Goal: Complete application form: Complete application form

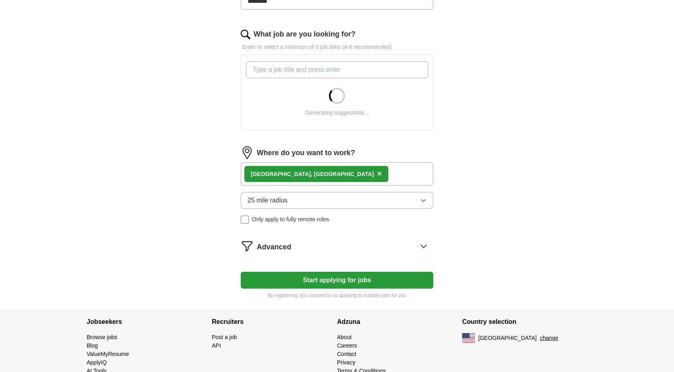
scroll to position [240, 0]
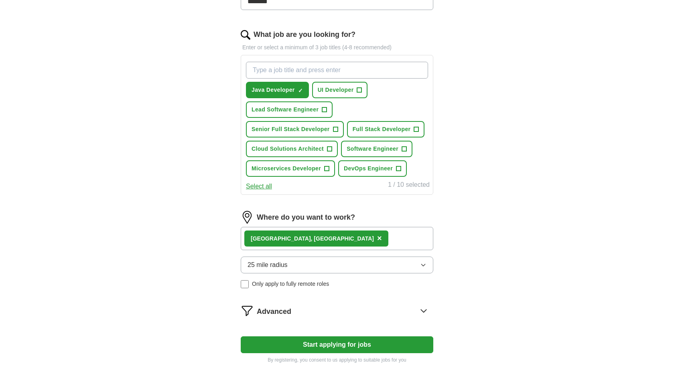
click at [338, 345] on button "Start applying for jobs" at bounding box center [337, 344] width 192 height 17
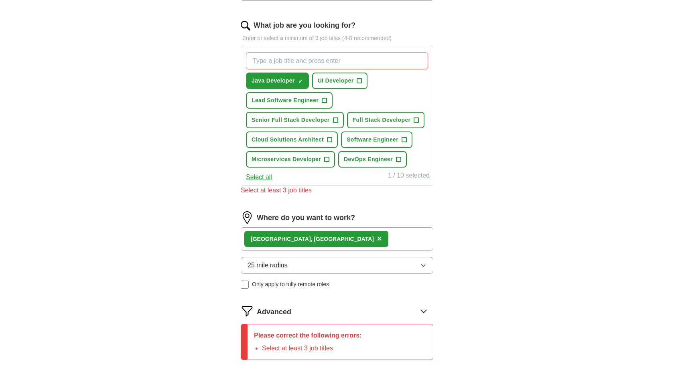
scroll to position [236, 0]
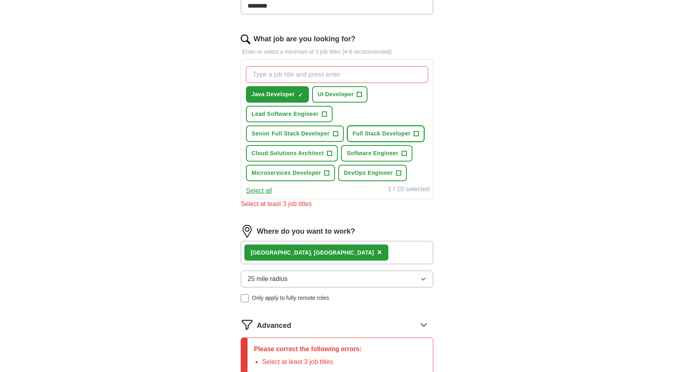
click at [368, 134] on span "Full Stack Developer" at bounding box center [381, 134] width 58 height 8
click at [364, 154] on span "Software Engineer" at bounding box center [372, 153] width 52 height 8
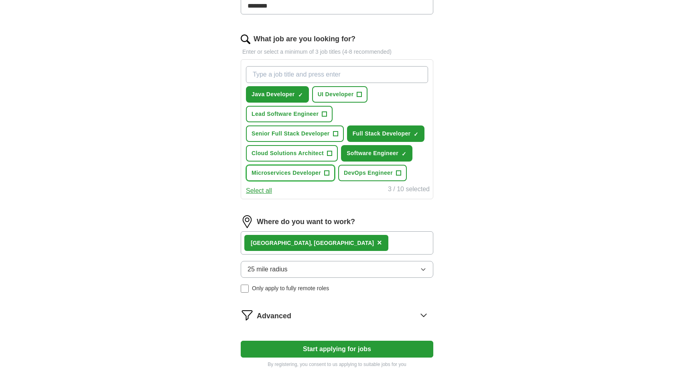
click at [321, 171] on button "Microservices Developer +" at bounding box center [290, 173] width 89 height 16
click at [321, 109] on button "Lead Software Engineer +" at bounding box center [289, 114] width 87 height 16
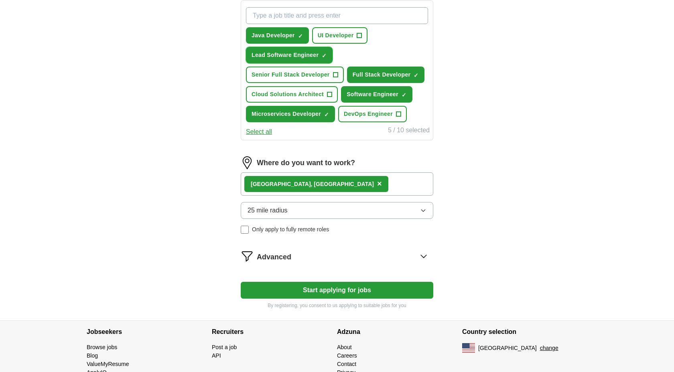
scroll to position [324, 0]
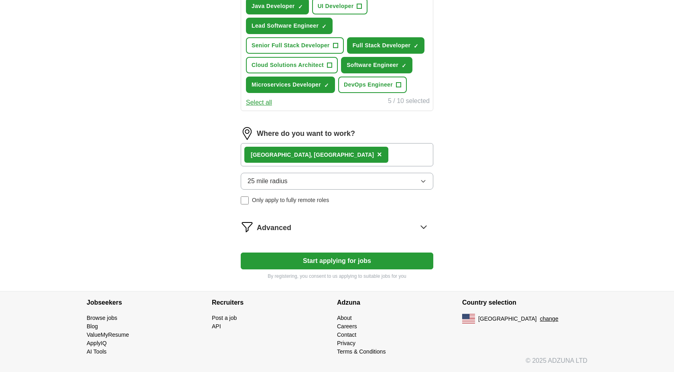
click at [306, 182] on button "25 mile radius" at bounding box center [337, 181] width 192 height 17
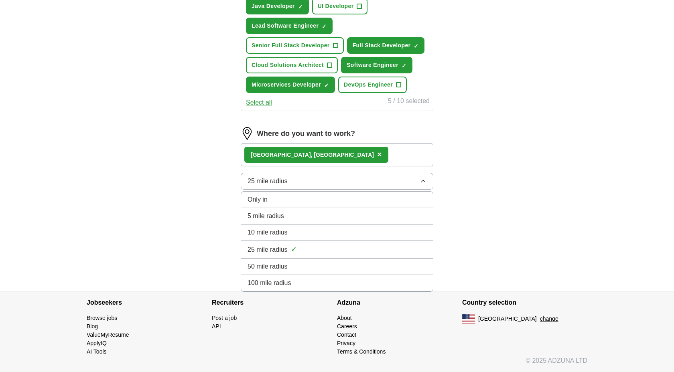
click at [290, 269] on div "50 mile radius" at bounding box center [336, 267] width 179 height 10
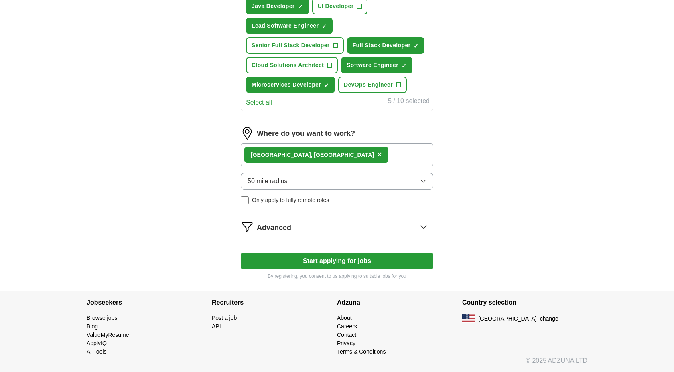
click at [332, 258] on button "Start applying for jobs" at bounding box center [337, 261] width 192 height 17
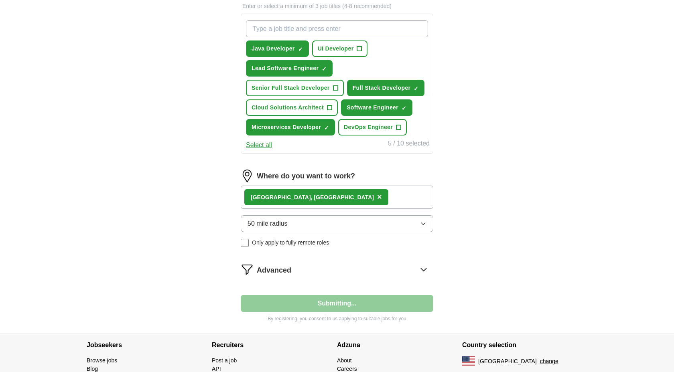
select select "**"
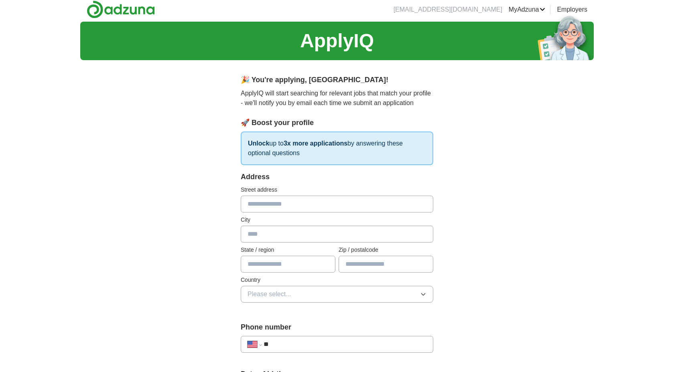
scroll to position [0, 0]
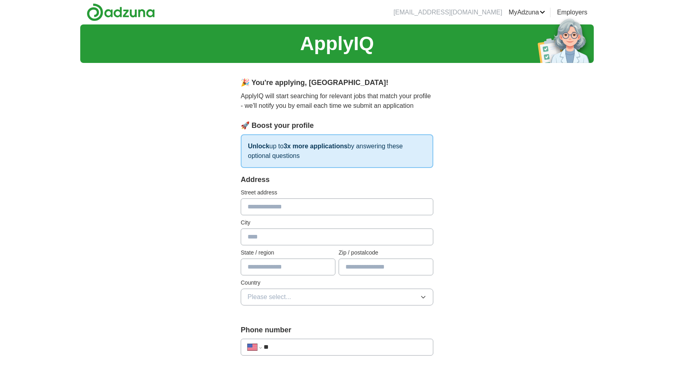
click at [303, 203] on input "text" at bounding box center [337, 206] width 192 height 17
type input "**********"
type input "**"
type input "*****"
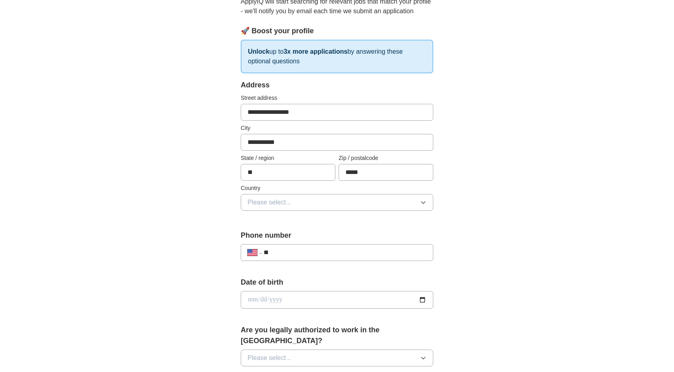
scroll to position [96, 0]
click at [302, 205] on button "Please select..." at bounding box center [337, 201] width 192 height 17
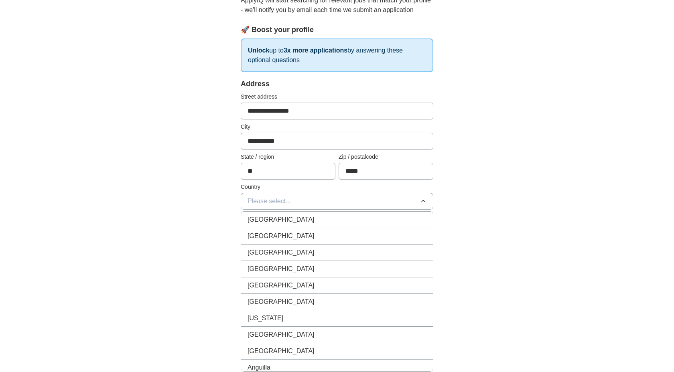
click at [291, 233] on div "[GEOGRAPHIC_DATA]" at bounding box center [336, 236] width 179 height 10
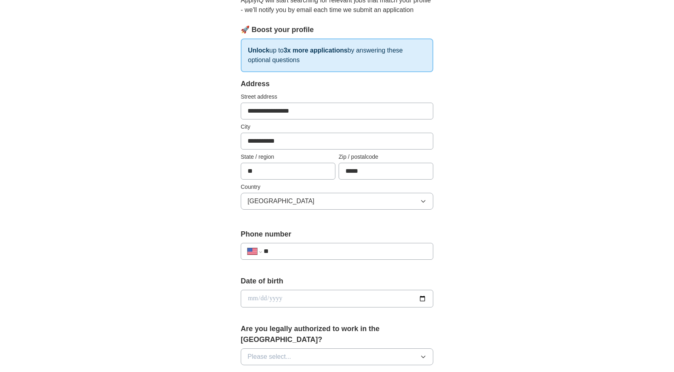
click at [284, 252] on input "**" at bounding box center [344, 252] width 163 height 10
type input "**********"
click at [275, 302] on input "date" at bounding box center [337, 299] width 192 height 18
click at [297, 301] on input "date" at bounding box center [337, 299] width 192 height 18
click at [251, 300] on input "date" at bounding box center [337, 299] width 192 height 18
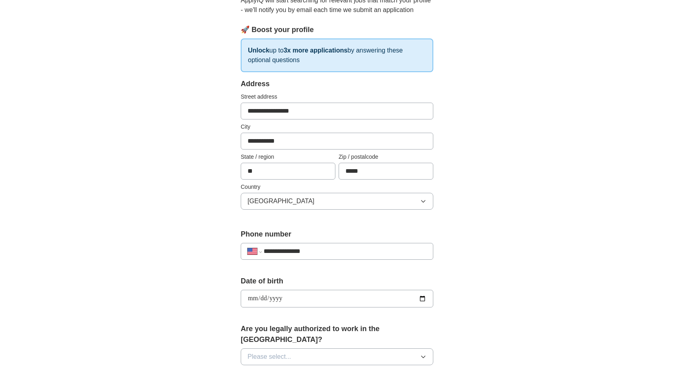
type input "**********"
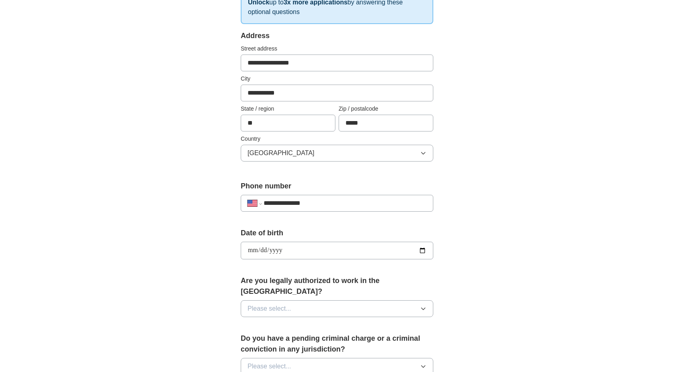
scroll to position [158, 0]
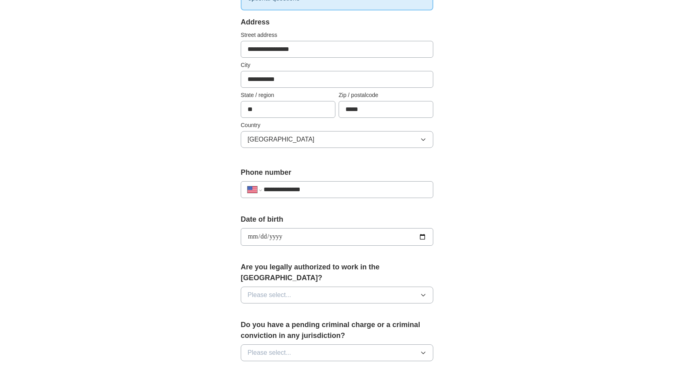
click at [276, 290] on span "Please select..." at bounding box center [269, 295] width 44 height 10
click at [263, 309] on li "Yes" at bounding box center [337, 314] width 192 height 16
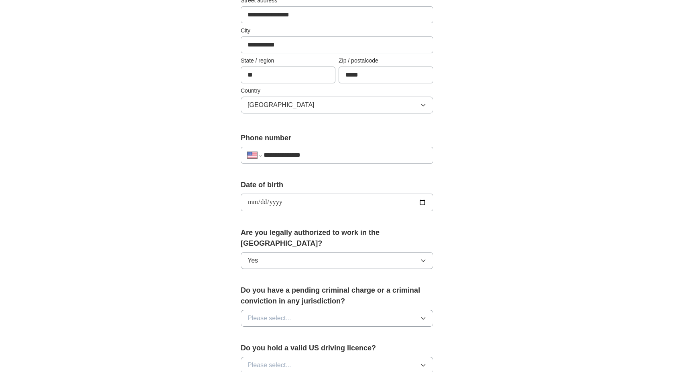
scroll to position [193, 0]
click at [279, 313] on span "Please select..." at bounding box center [269, 318] width 44 height 10
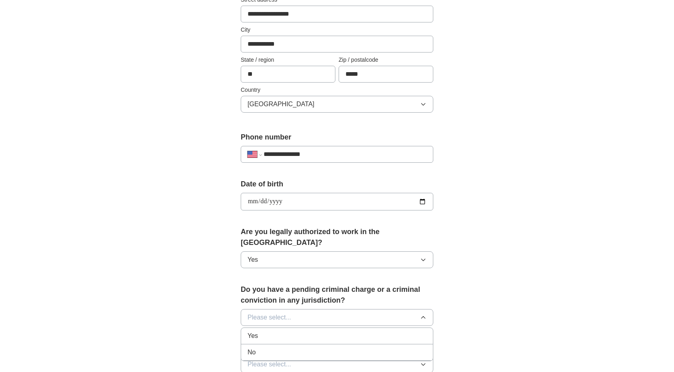
click at [264, 348] on div "No" at bounding box center [336, 353] width 179 height 10
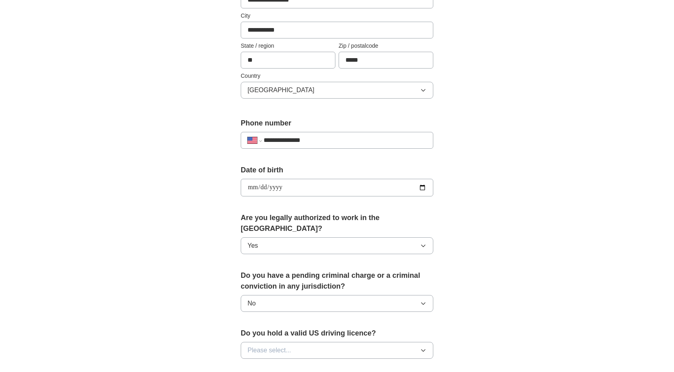
scroll to position [210, 0]
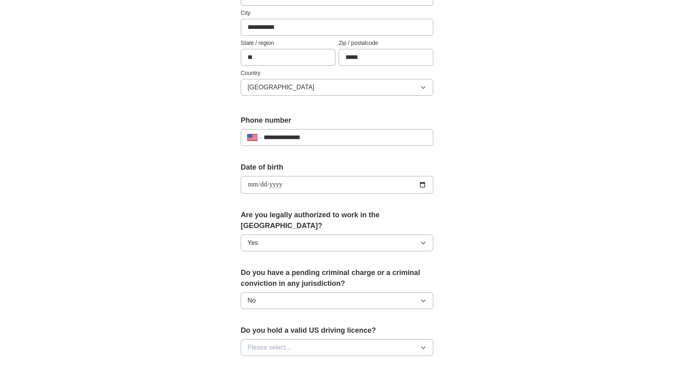
click at [265, 343] on span "Please select..." at bounding box center [269, 348] width 44 height 10
click at [261, 361] on div "Yes" at bounding box center [336, 366] width 179 height 10
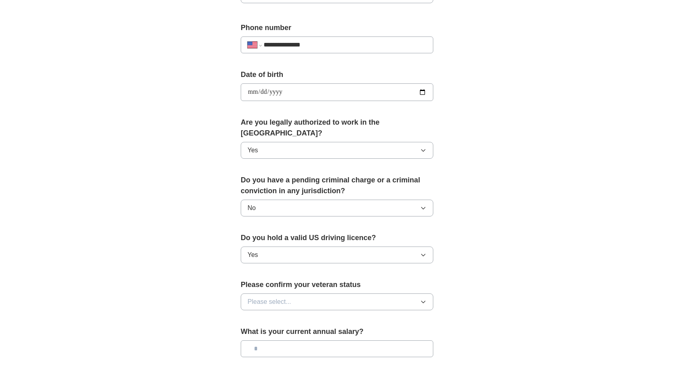
scroll to position [307, 0]
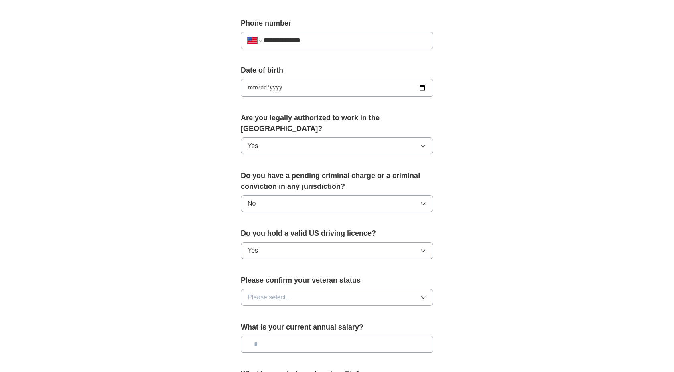
click at [282, 293] on span "Please select..." at bounding box center [269, 298] width 44 height 10
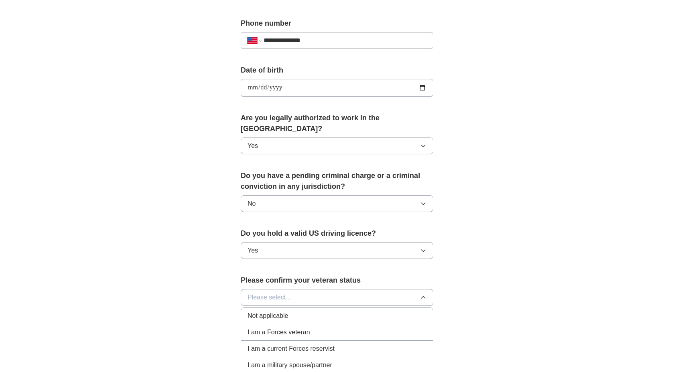
click at [275, 311] on span "Not applicable" at bounding box center [267, 316] width 41 height 10
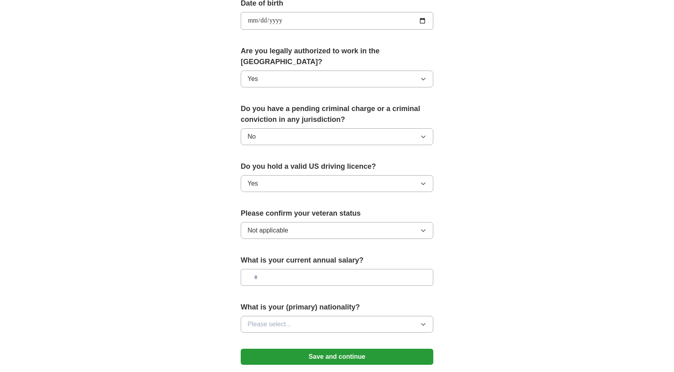
scroll to position [375, 0]
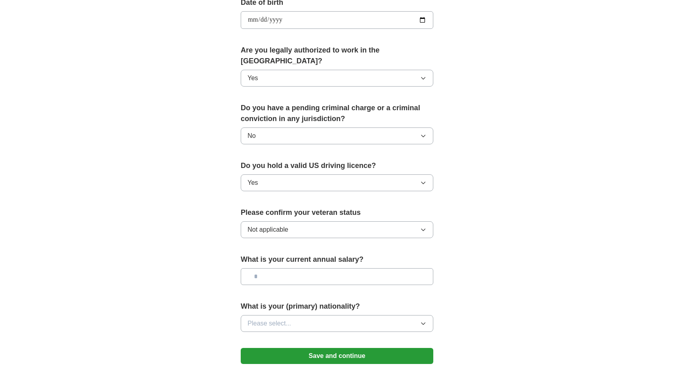
click at [286, 268] on input "text" at bounding box center [337, 276] width 192 height 17
type input "*******"
click at [282, 303] on div "What is your (primary) nationality? Please select..." at bounding box center [337, 319] width 192 height 37
click at [281, 319] on span "Please select..." at bounding box center [269, 324] width 44 height 10
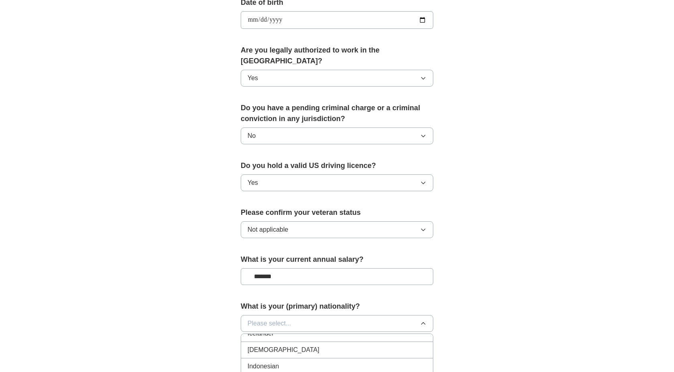
scroll to position [1306, 0]
click at [271, 347] on div "[DEMOGRAPHIC_DATA]" at bounding box center [336, 352] width 179 height 10
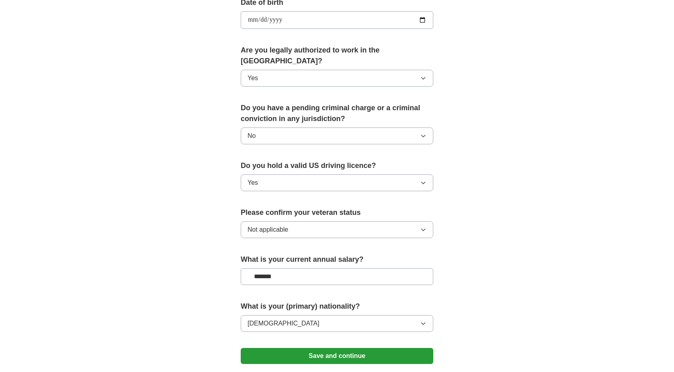
click at [288, 348] on button "Save and continue" at bounding box center [337, 356] width 192 height 16
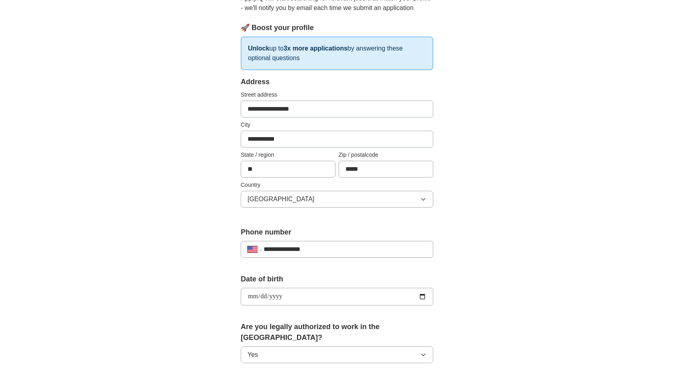
scroll to position [95, 0]
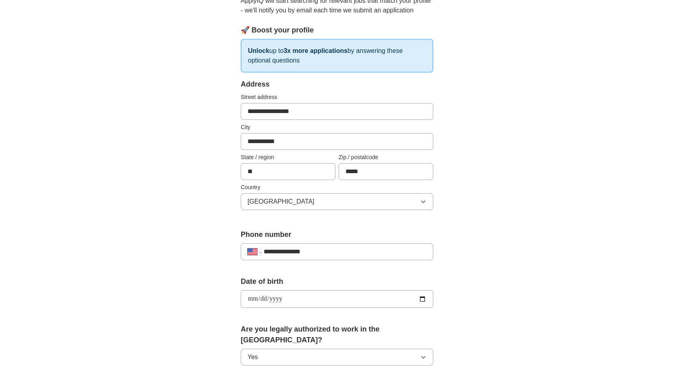
click at [319, 110] on input "**********" at bounding box center [337, 111] width 192 height 17
click at [213, 136] on div "**********" at bounding box center [337, 316] width 257 height 685
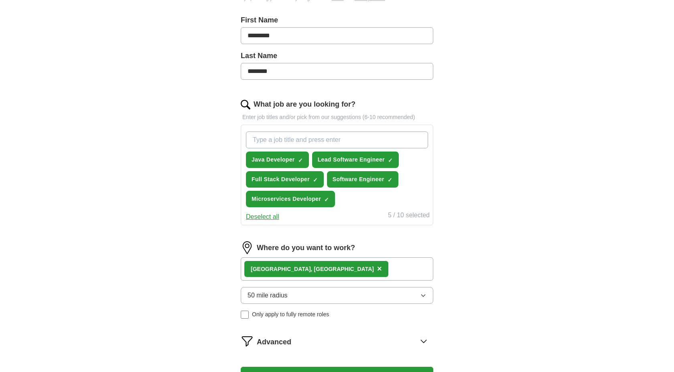
scroll to position [301, 0]
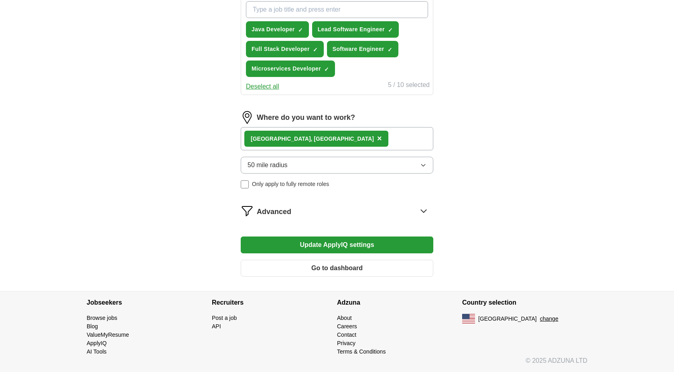
click at [309, 210] on div "Advanced" at bounding box center [345, 211] width 176 height 13
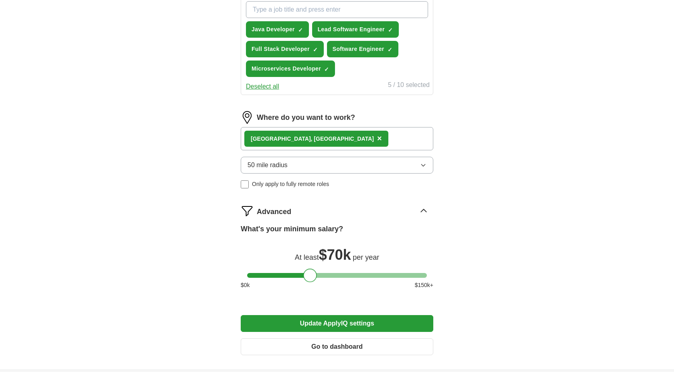
drag, startPoint x: 377, startPoint y: 275, endPoint x: 308, endPoint y: 276, distance: 69.8
click at [308, 276] on div at bounding box center [310, 276] width 14 height 14
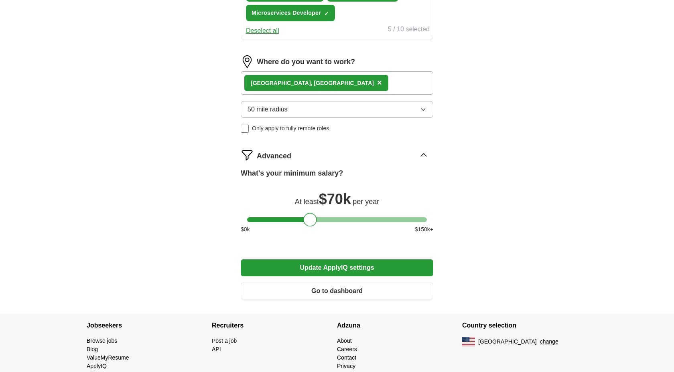
scroll to position [379, 0]
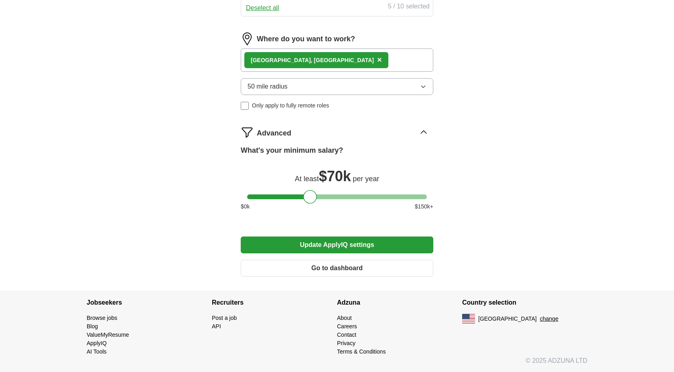
click at [337, 244] on button "Update ApplyIQ settings" at bounding box center [337, 245] width 192 height 17
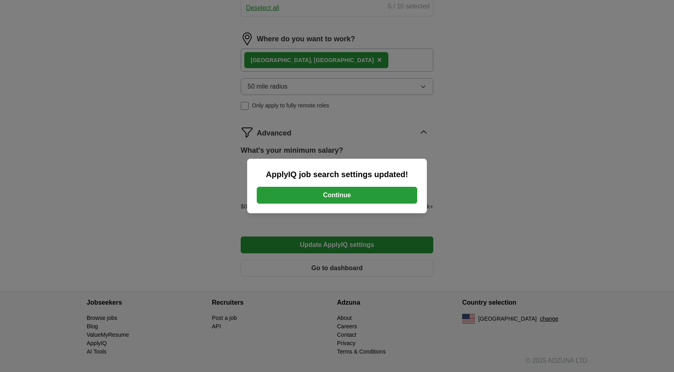
click at [347, 196] on button "Continue" at bounding box center [337, 195] width 160 height 17
